Goal: Task Accomplishment & Management: Complete application form

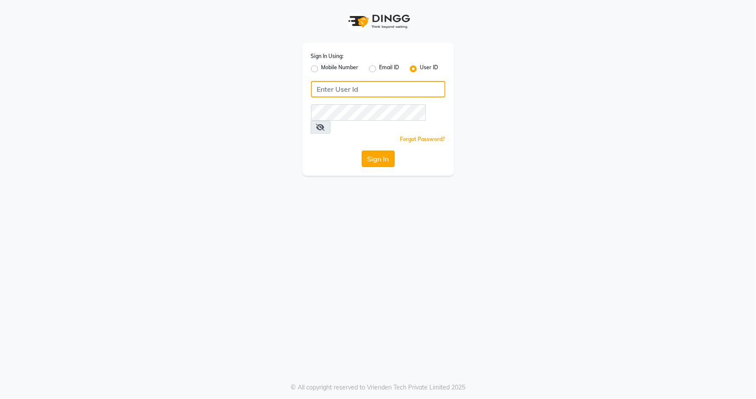
type input "snehasmakeup"
click at [372, 151] on button "Sign In" at bounding box center [378, 159] width 33 height 16
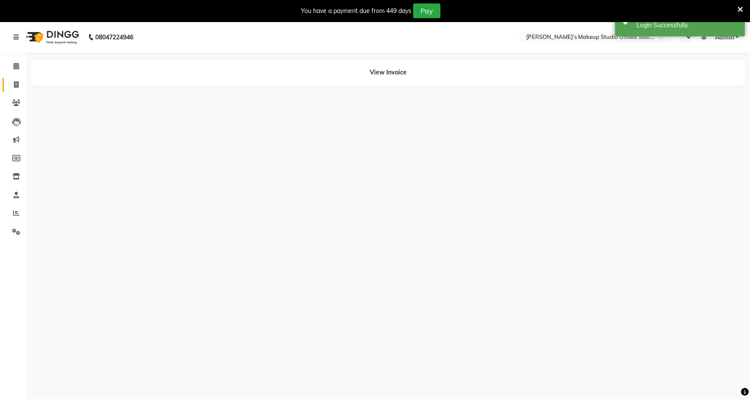
select select "en"
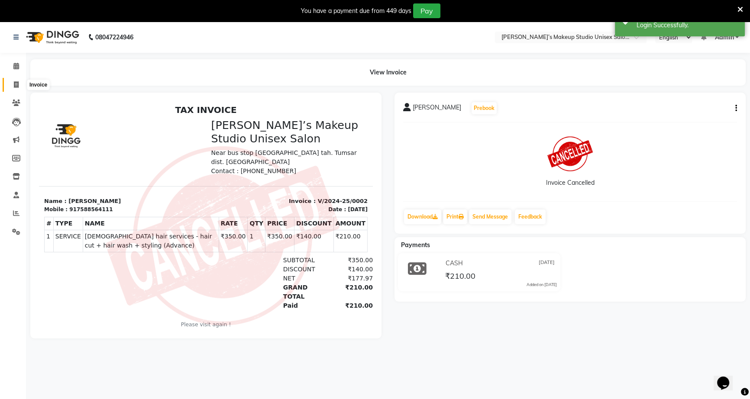
click at [18, 83] on span at bounding box center [16, 85] width 15 height 10
select select "service"
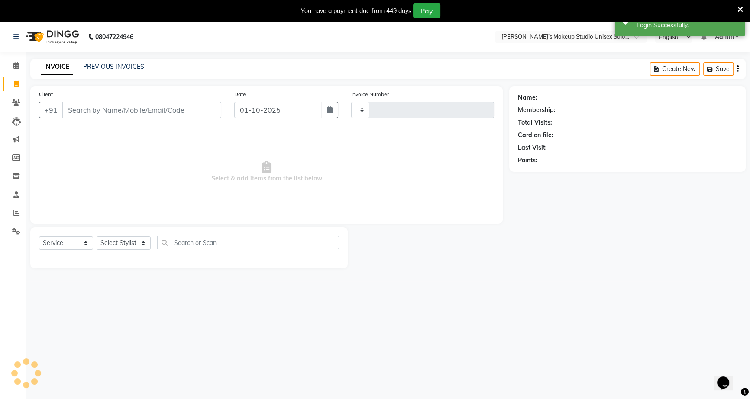
type input "1242"
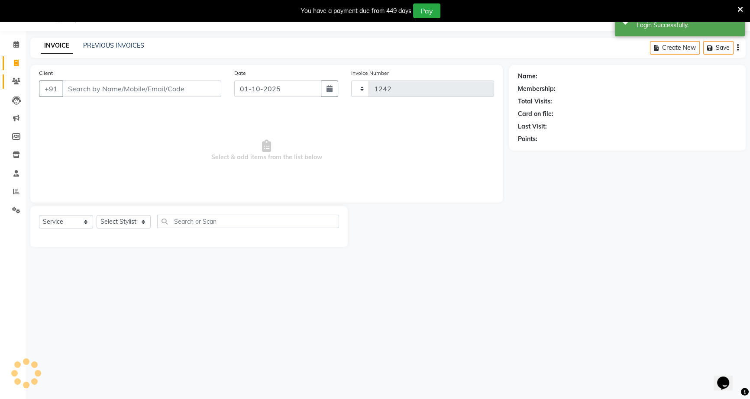
select select "6543"
click at [72, 88] on input "Client" at bounding box center [141, 89] width 159 height 16
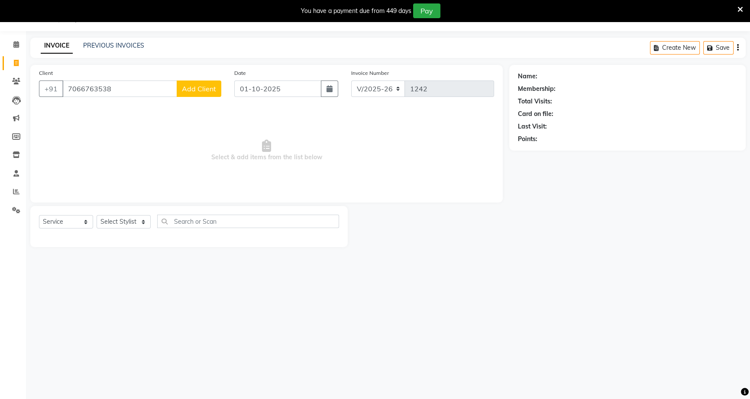
type input "7066763538"
click at [188, 92] on span "Add Client" at bounding box center [199, 88] width 34 height 9
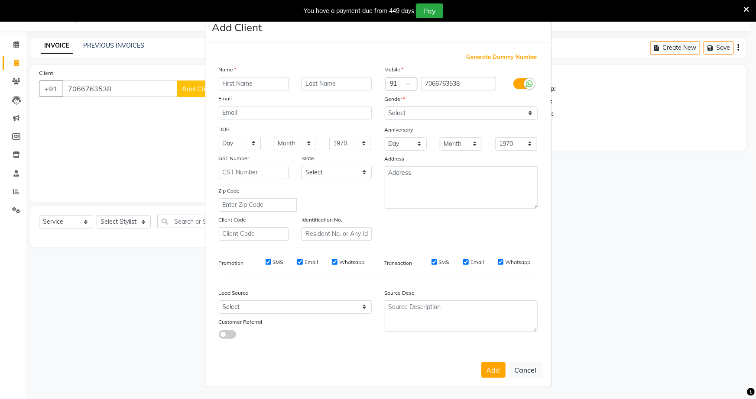
drag, startPoint x: 226, startPoint y: 82, endPoint x: 236, endPoint y: 89, distance: 12.5
click at [226, 82] on input "text" at bounding box center [254, 83] width 70 height 13
type input "hitesh"
click at [345, 81] on input "text" at bounding box center [336, 83] width 70 height 13
type input "sharnagate"
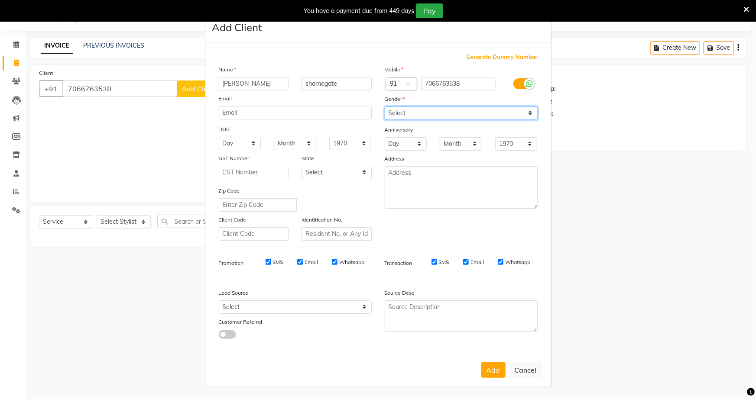
click at [511, 115] on select "Select Male Female Other Prefer Not To Say" at bounding box center [461, 113] width 153 height 13
select select "male"
click at [385, 107] on select "Select Male Female Other Prefer Not To Say" at bounding box center [461, 113] width 153 height 13
click at [486, 368] on button "Add" at bounding box center [493, 370] width 24 height 16
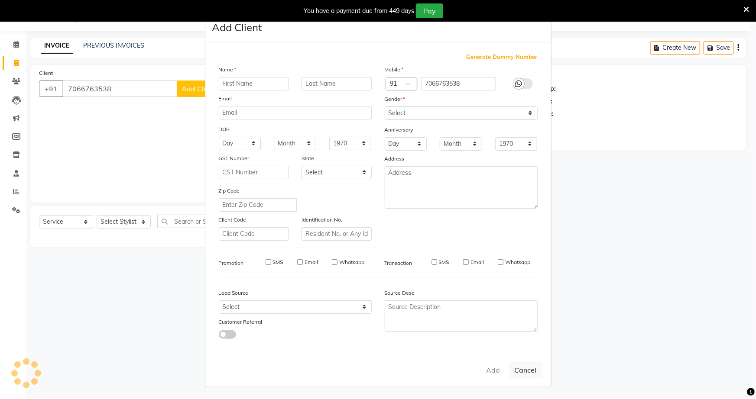
select select
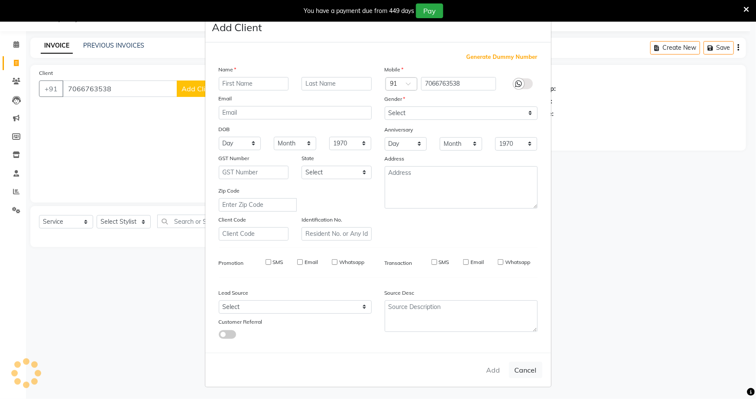
select select
checkbox input "false"
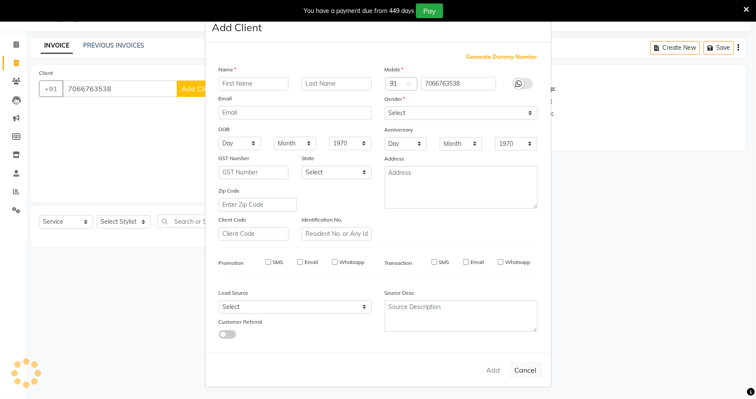
checkbox input "false"
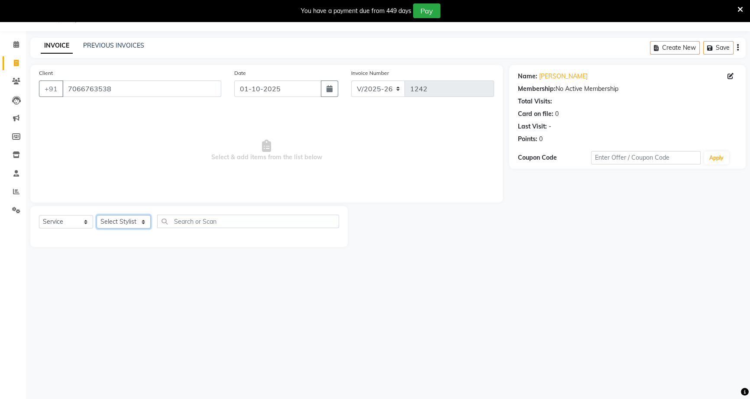
click at [135, 222] on select "Select Stylist [PERSON_NAME] [PERSON_NAME] [PERSON_NAME] [PERSON_NAME] rekha sn…" at bounding box center [124, 221] width 54 height 13
select select "60553"
click at [97, 215] on select "Select Stylist [PERSON_NAME] [PERSON_NAME] [PERSON_NAME] [PERSON_NAME] rekha sn…" at bounding box center [124, 221] width 54 height 13
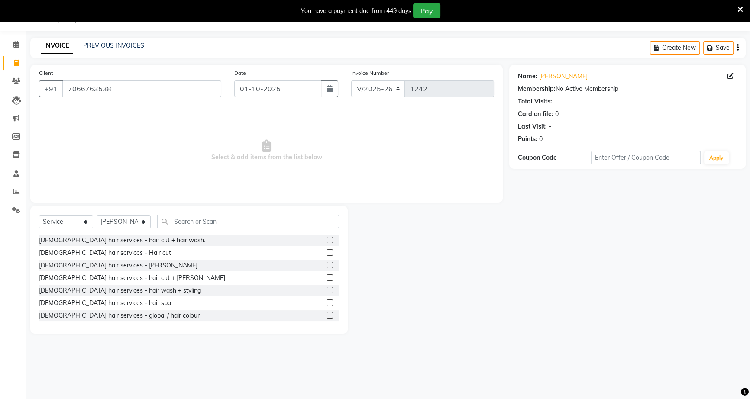
click at [327, 266] on label at bounding box center [330, 265] width 6 height 6
click at [327, 266] on input "checkbox" at bounding box center [330, 266] width 6 height 6
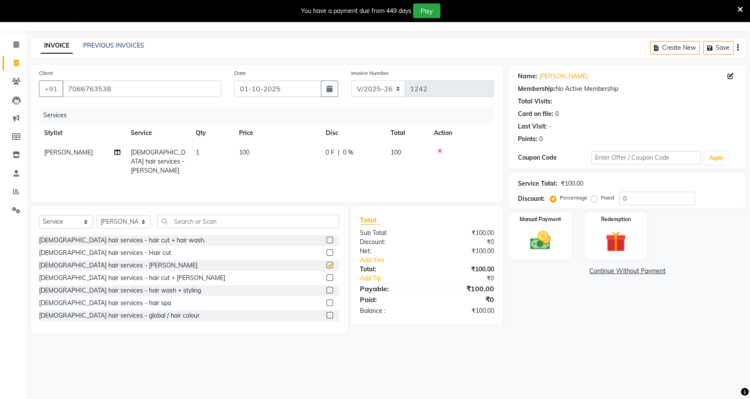
checkbox input "false"
click at [338, 151] on span "|" at bounding box center [339, 152] width 2 height 9
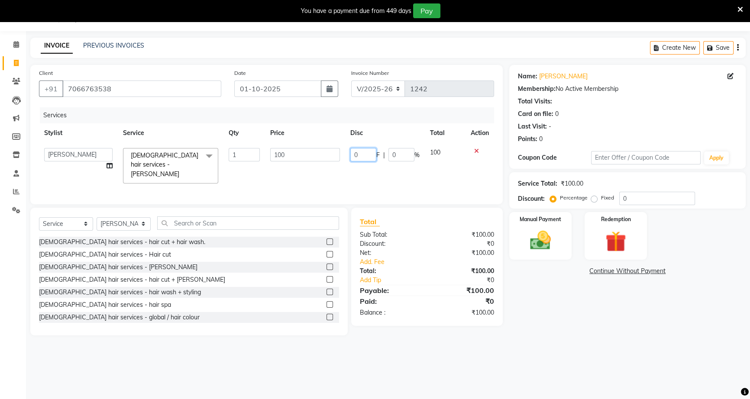
click at [350, 155] on input "0" at bounding box center [363, 154] width 26 height 13
type input "40"
click at [552, 235] on img at bounding box center [540, 240] width 35 height 25
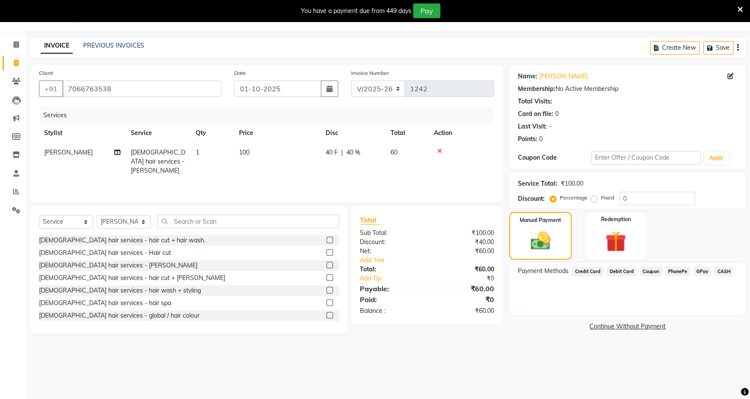
click at [722, 272] on span "CASH" at bounding box center [724, 272] width 19 height 10
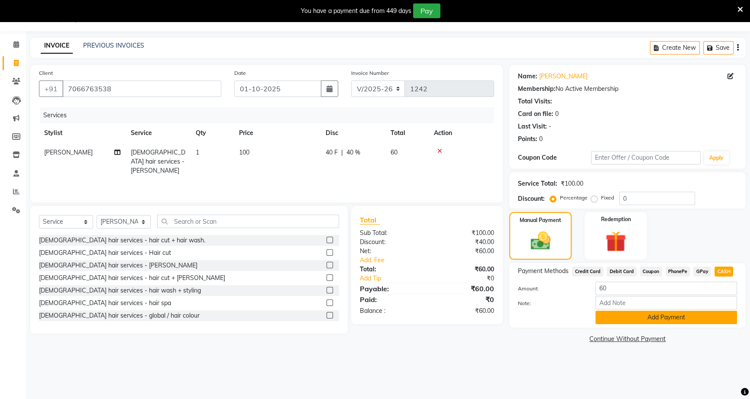
click at [706, 319] on button "Add Payment" at bounding box center [667, 317] width 142 height 13
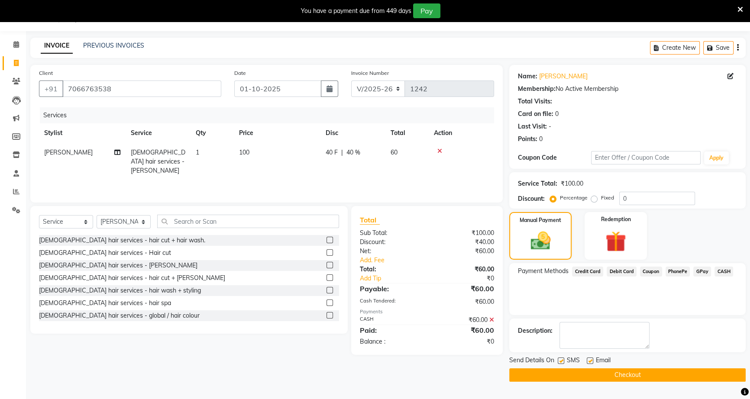
click at [647, 374] on button "Checkout" at bounding box center [627, 375] width 236 height 13
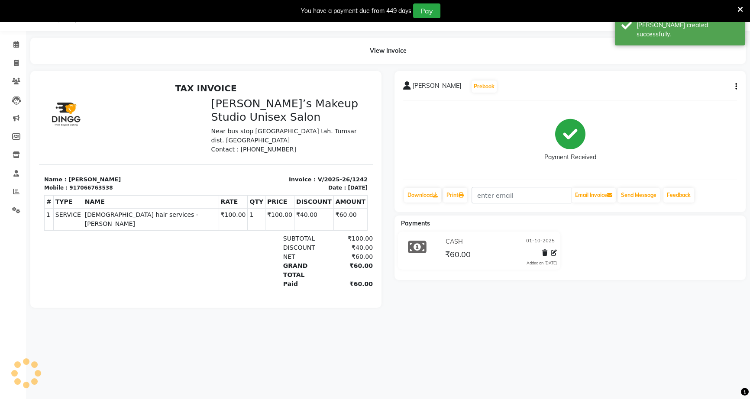
drag, startPoint x: 739, startPoint y: 3, endPoint x: 739, endPoint y: 12, distance: 8.7
click at [739, 6] on div at bounding box center [741, 10] width 6 height 15
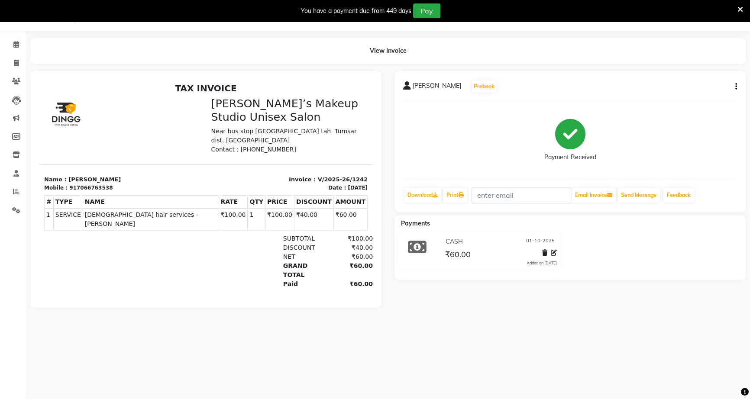
click at [739, 10] on icon at bounding box center [741, 10] width 6 height 8
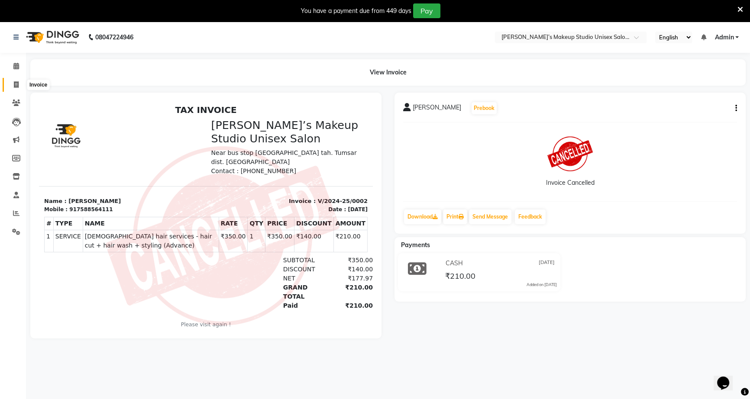
click at [16, 84] on icon at bounding box center [16, 84] width 5 height 6
select select "service"
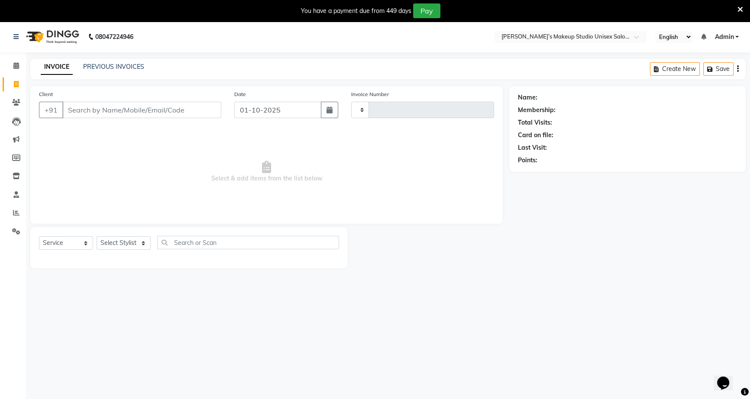
type input "1243"
select select "6543"
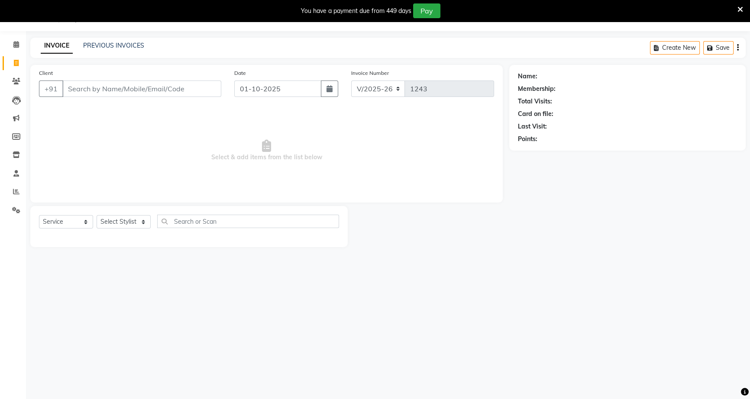
drag, startPoint x: 78, startPoint y: 83, endPoint x: 77, endPoint y: 88, distance: 5.8
click at [78, 87] on input "Client" at bounding box center [141, 89] width 159 height 16
click at [76, 89] on input "Client" at bounding box center [141, 89] width 159 height 16
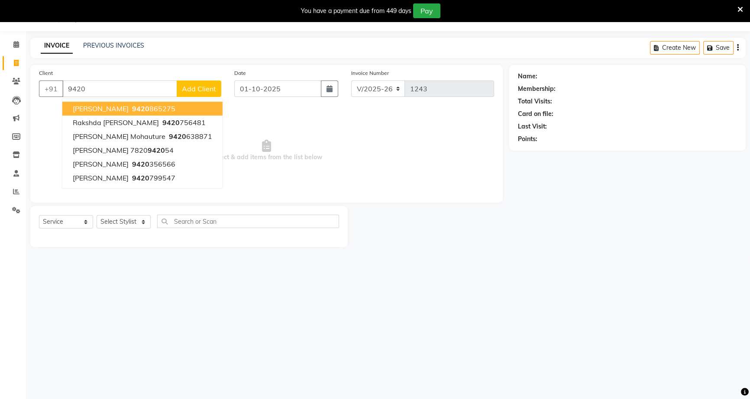
click at [120, 108] on span "[PERSON_NAME]" at bounding box center [101, 108] width 56 height 9
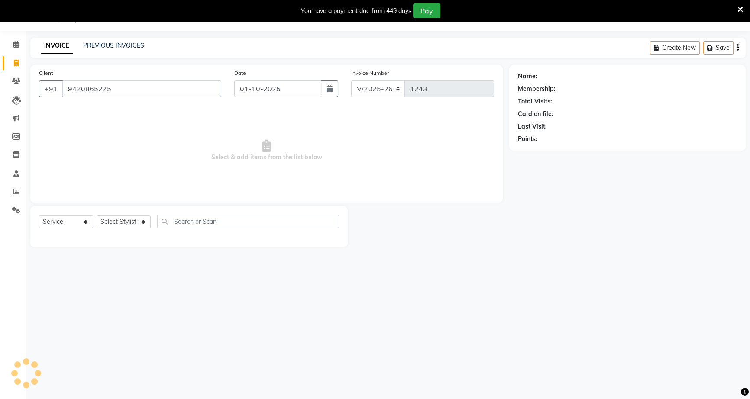
type input "9420865275"
click at [115, 225] on select "Select Stylist [PERSON_NAME] [PERSON_NAME] [PERSON_NAME] [PERSON_NAME] rekha sn…" at bounding box center [124, 221] width 54 height 13
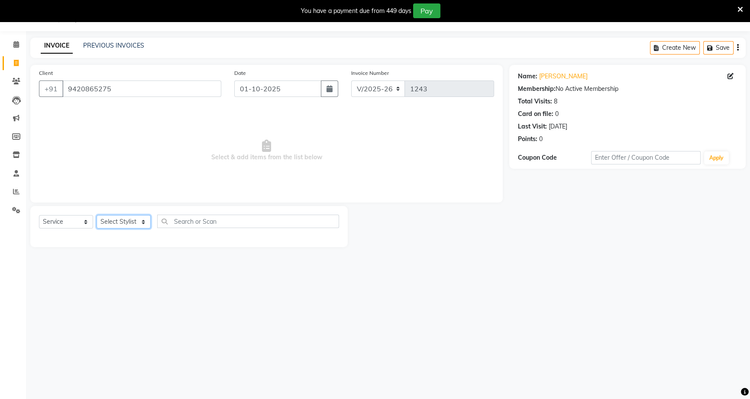
select select "60553"
click at [97, 215] on select "Select Stylist [PERSON_NAME] [PERSON_NAME] [PERSON_NAME] [PERSON_NAME] rekha sn…" at bounding box center [124, 221] width 54 height 13
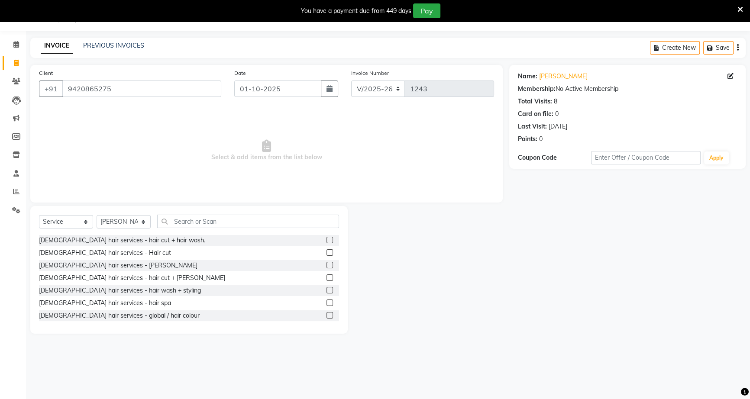
click at [327, 265] on label at bounding box center [330, 265] width 6 height 6
click at [327, 265] on input "checkbox" at bounding box center [330, 266] width 6 height 6
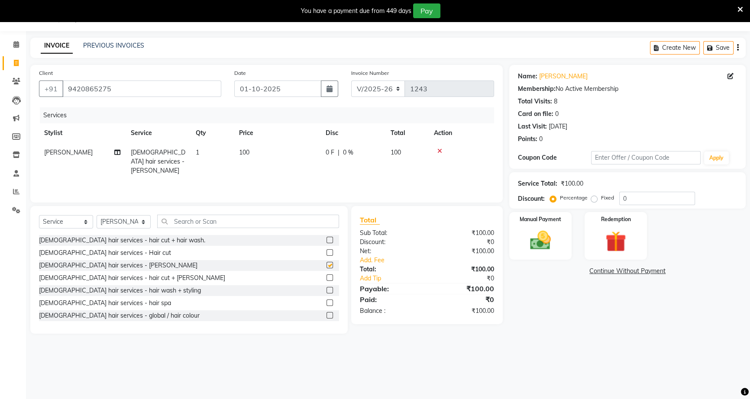
checkbox input "false"
click at [341, 152] on div "0 F | 0 %" at bounding box center [353, 152] width 55 height 9
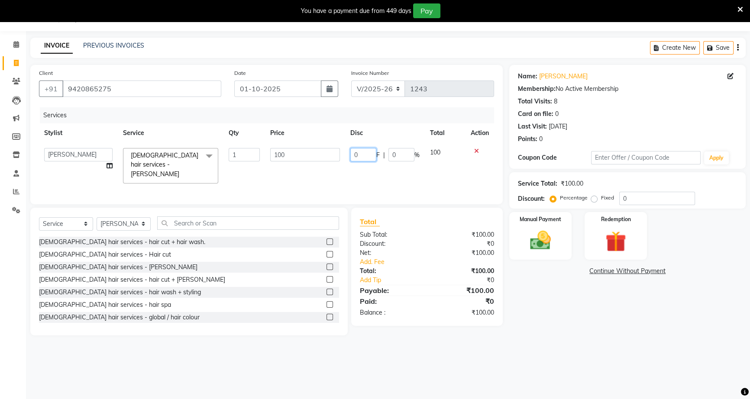
click at [352, 153] on input "0" at bounding box center [363, 154] width 26 height 13
type input "40"
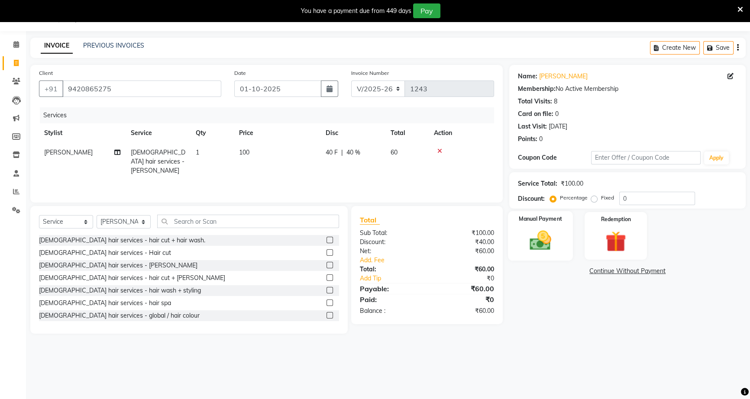
click at [549, 226] on div "Manual Payment" at bounding box center [540, 235] width 65 height 49
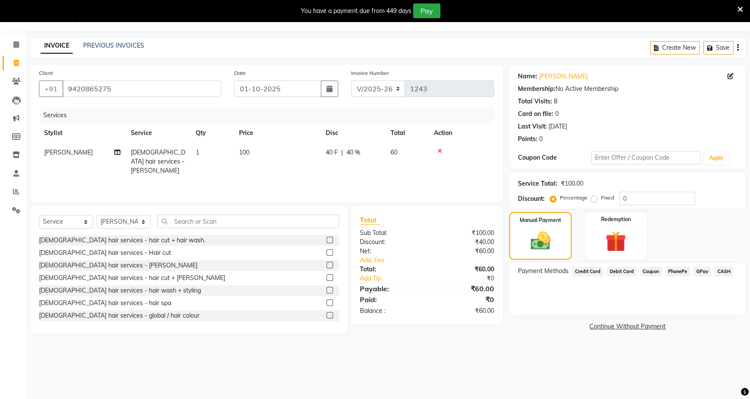
click at [722, 271] on span "CASH" at bounding box center [724, 272] width 19 height 10
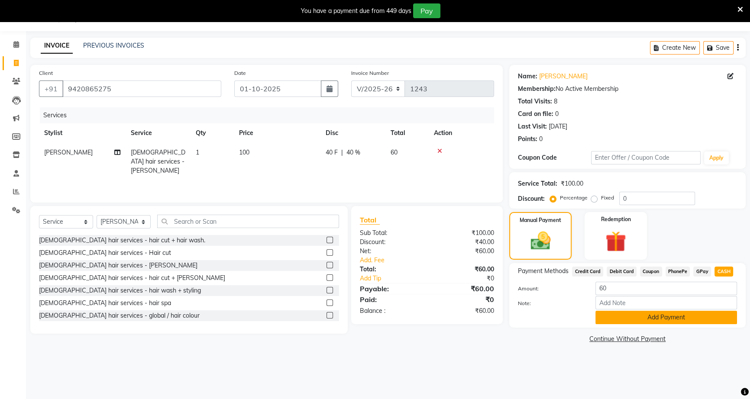
click at [710, 317] on button "Add Payment" at bounding box center [667, 317] width 142 height 13
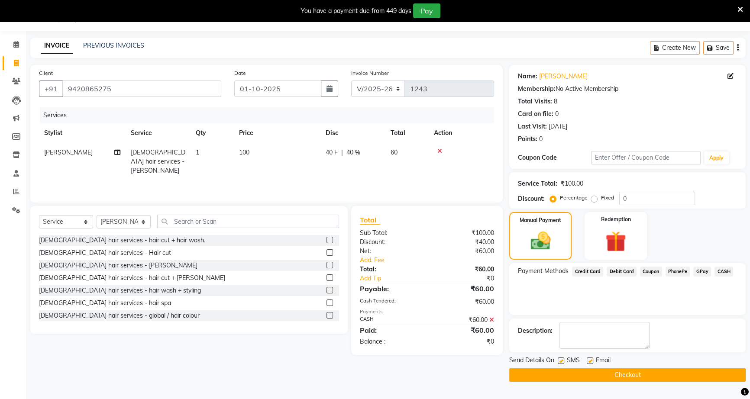
click at [702, 374] on button "Checkout" at bounding box center [627, 375] width 236 height 13
